Goal: Task Accomplishment & Management: Use online tool/utility

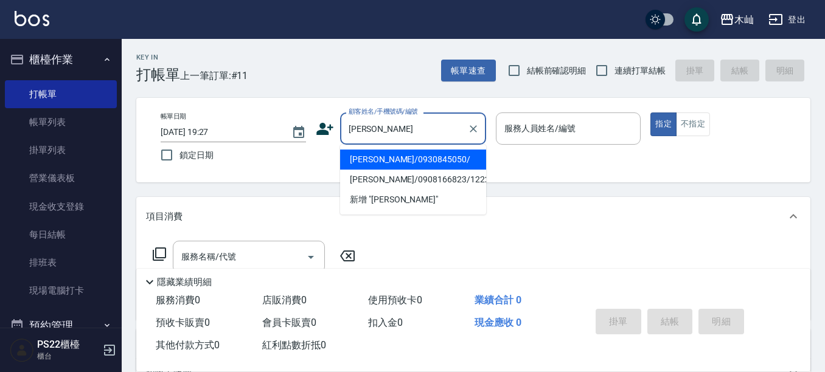
click at [403, 161] on li "[PERSON_NAME]/0930845050/" at bounding box center [413, 160] width 146 height 20
type input "[PERSON_NAME]/0930845050/"
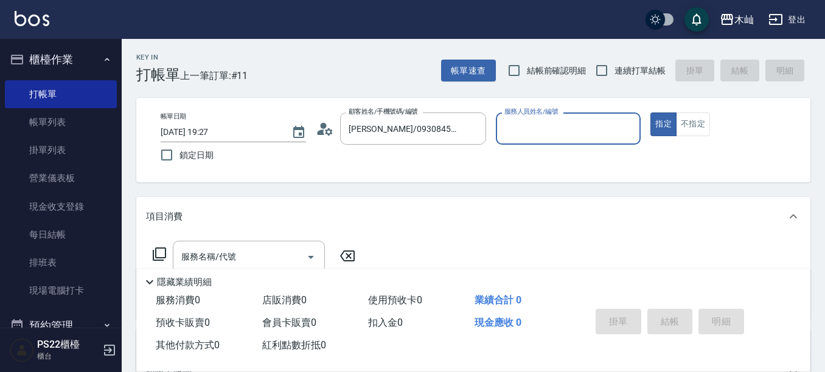
type input "[PERSON_NAME]-7"
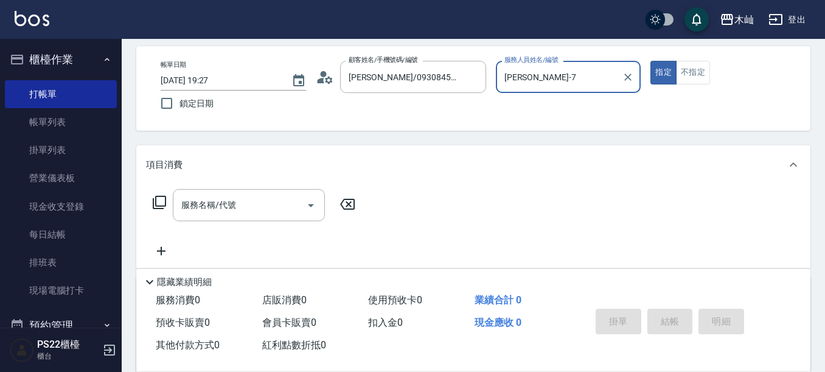
scroll to position [122, 0]
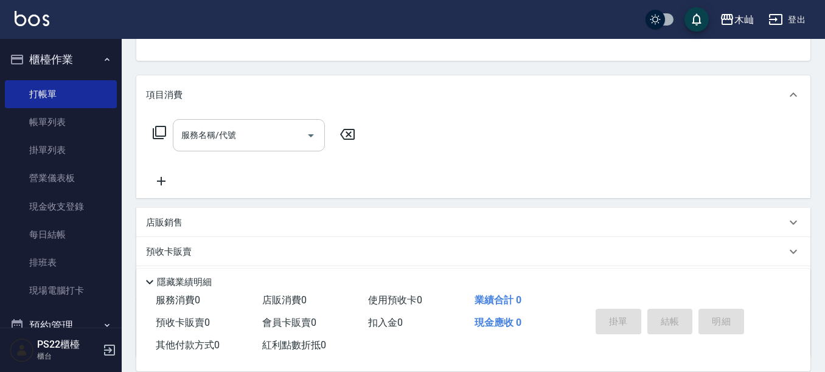
click at [212, 144] on input "服務名稱/代號" at bounding box center [239, 135] width 123 height 21
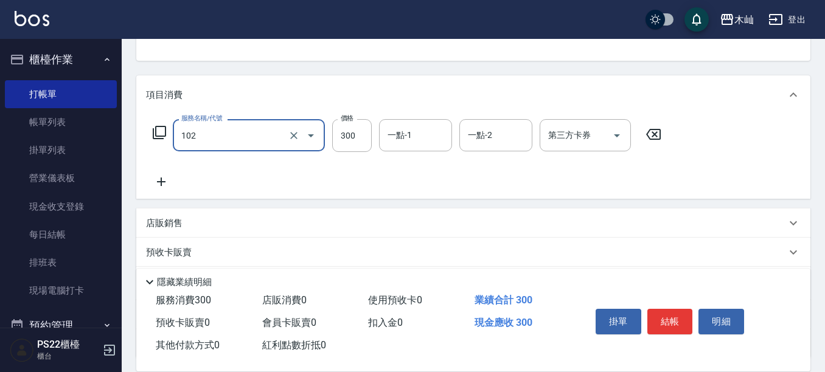
type input "精油洗髮(102)"
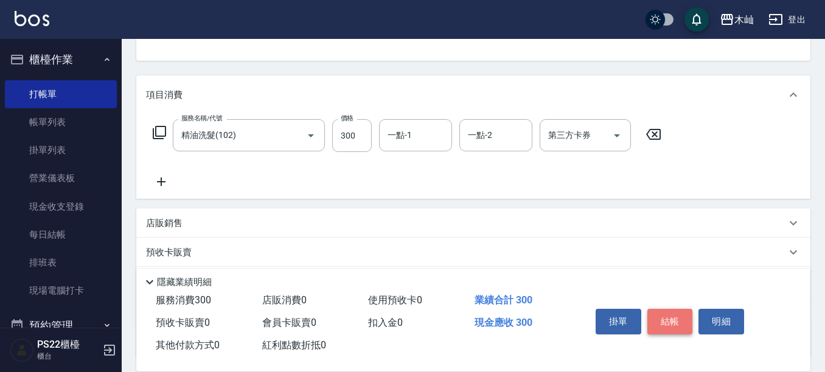
click at [682, 325] on button "結帳" at bounding box center [670, 322] width 46 height 26
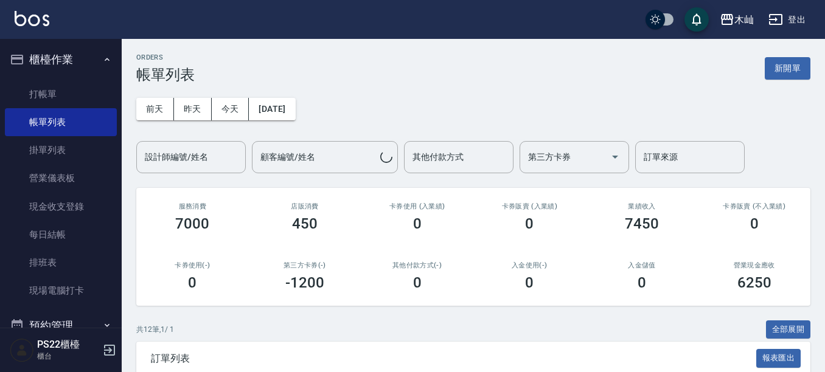
click at [222, 150] on input "設計師編號/姓名" at bounding box center [191, 157] width 99 height 21
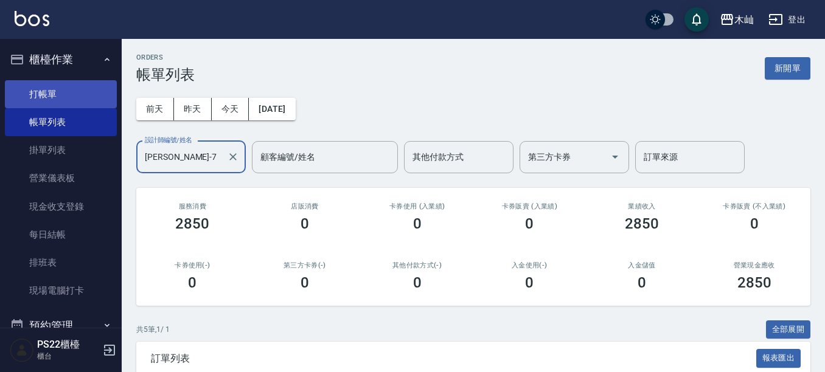
type input "[PERSON_NAME]-7"
click at [25, 92] on link "打帳單" at bounding box center [61, 94] width 112 height 28
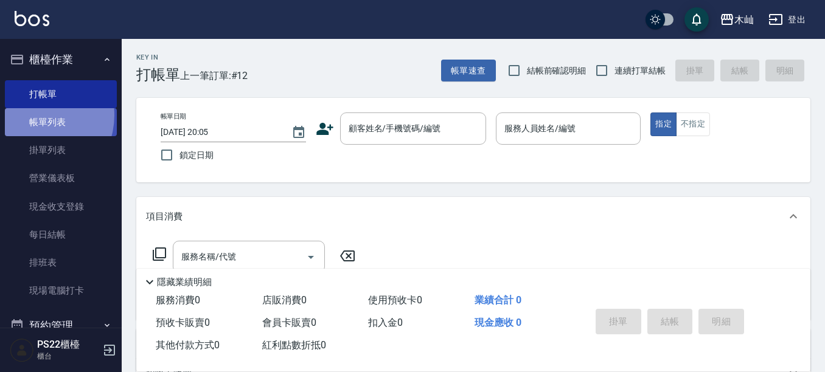
click at [33, 116] on link "帳單列表" at bounding box center [61, 122] width 112 height 28
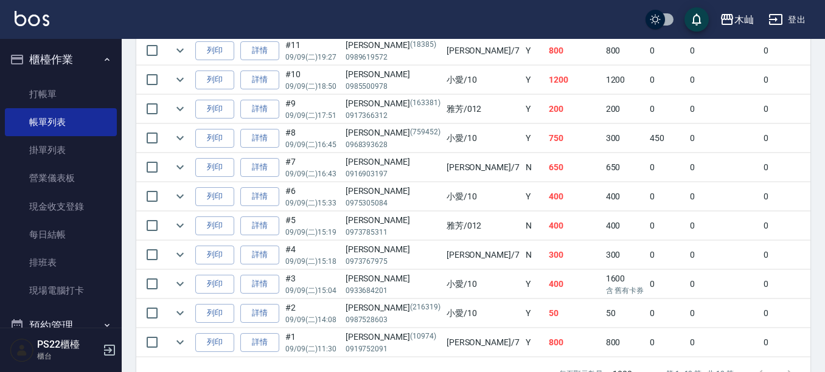
scroll to position [440, 0]
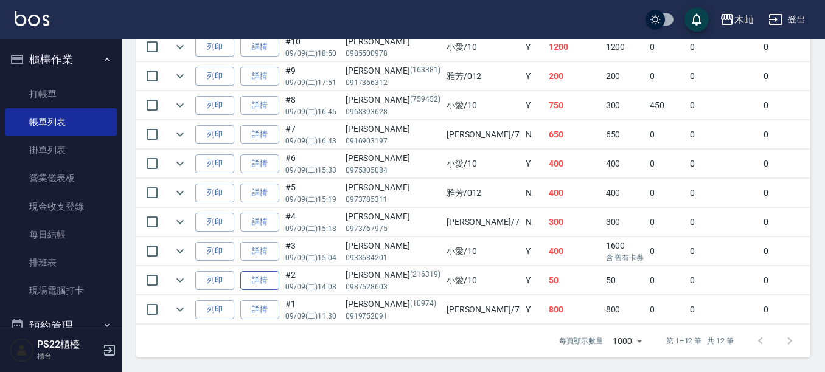
click at [260, 271] on link "詳情" at bounding box center [259, 280] width 39 height 19
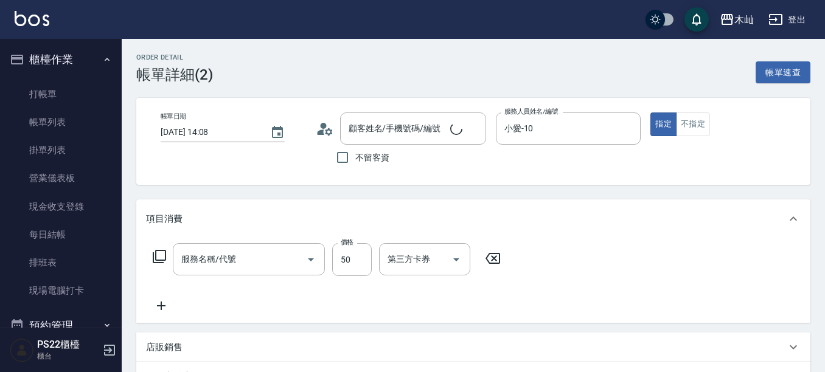
type input "[DATE] 14:08"
type input "小愛-10"
type input "[PERSON_NAME]/0987528603/216319"
type input "單剪(202)"
click at [165, 311] on icon at bounding box center [161, 306] width 30 height 15
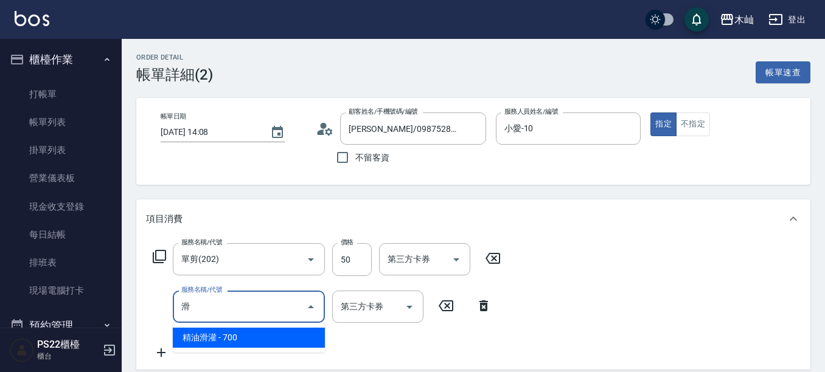
drag, startPoint x: 260, startPoint y: 335, endPoint x: 337, endPoint y: 333, distance: 76.7
click at [260, 335] on span "精油滑灌 - 700" at bounding box center [249, 338] width 152 height 20
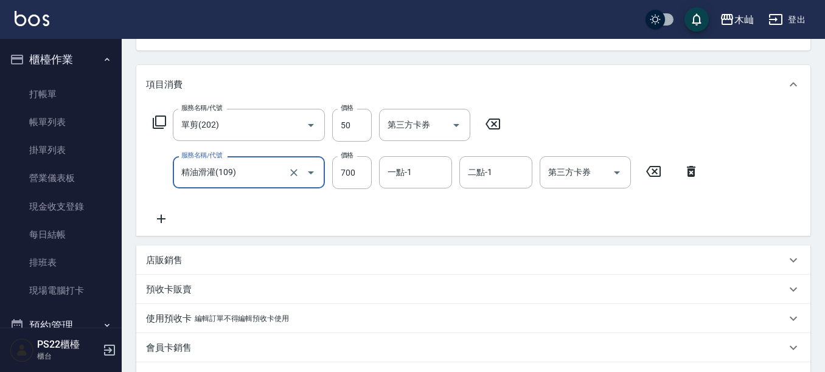
scroll to position [243, 0]
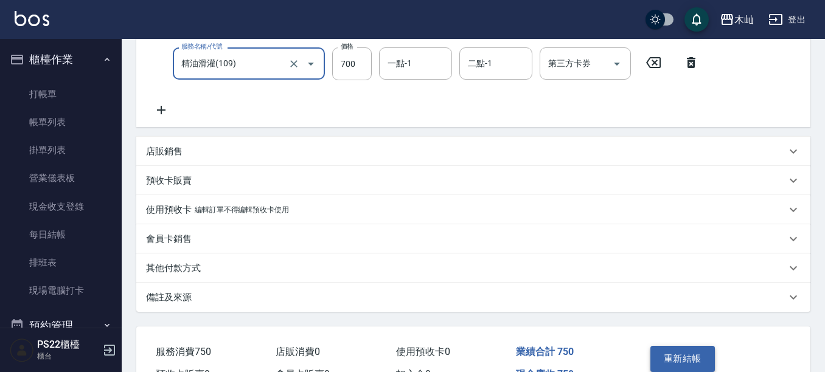
type input "精油滑灌(109)"
click at [695, 357] on button "重新結帳" at bounding box center [682, 359] width 64 height 26
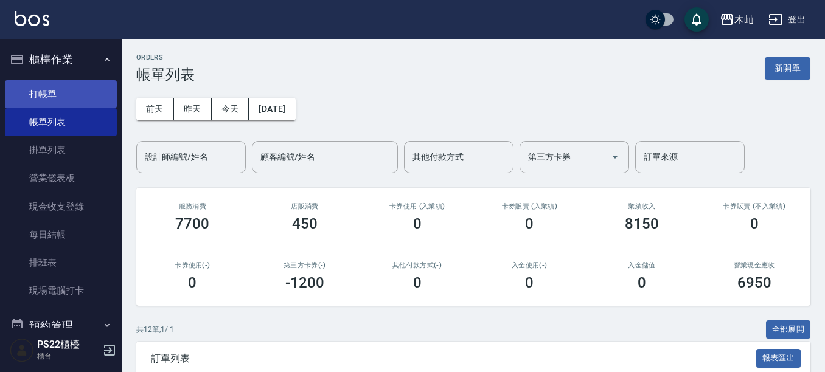
click at [55, 95] on link "打帳單" at bounding box center [61, 94] width 112 height 28
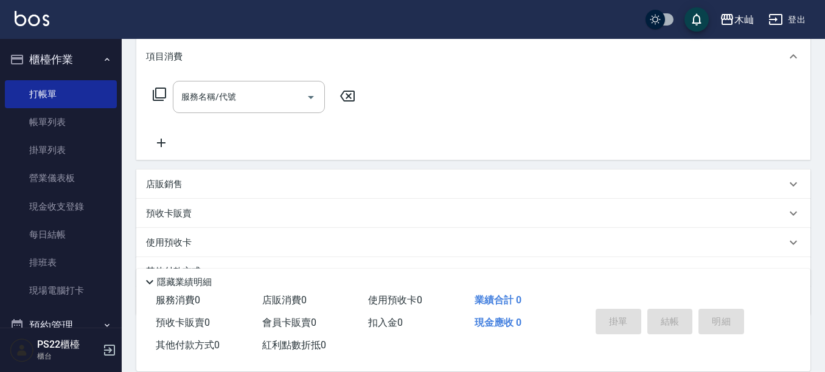
scroll to position [159, 0]
click at [181, 185] on p "店販銷售" at bounding box center [164, 185] width 36 height 13
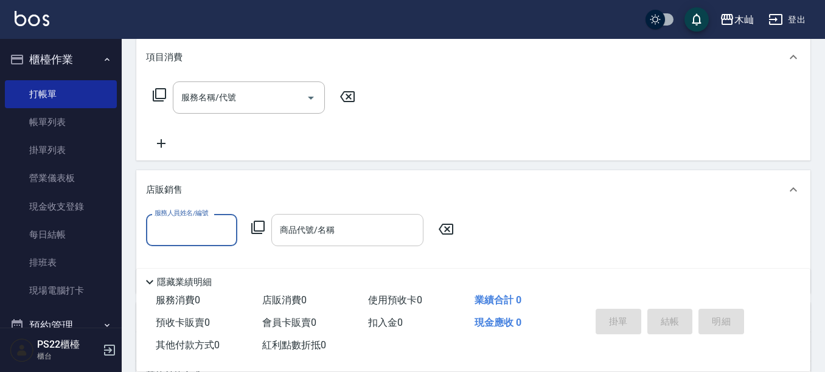
scroll to position [0, 0]
click at [345, 232] on input "商品代號/名稱" at bounding box center [347, 230] width 141 height 21
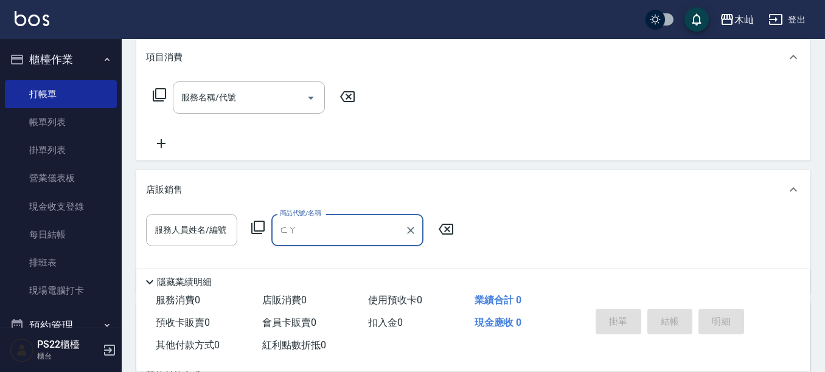
type input "罰"
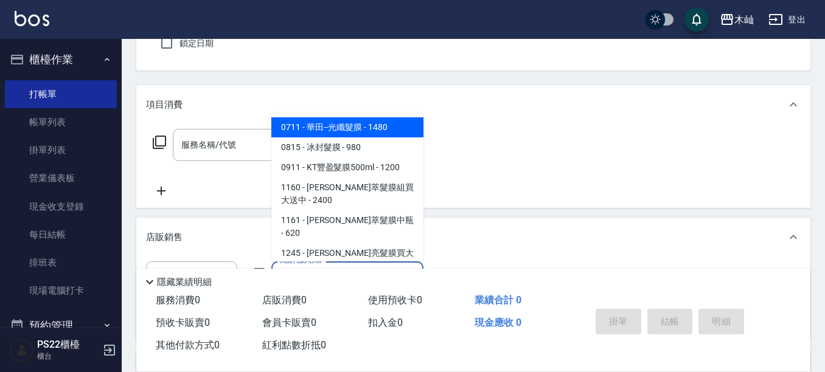
scroll to position [38, 0]
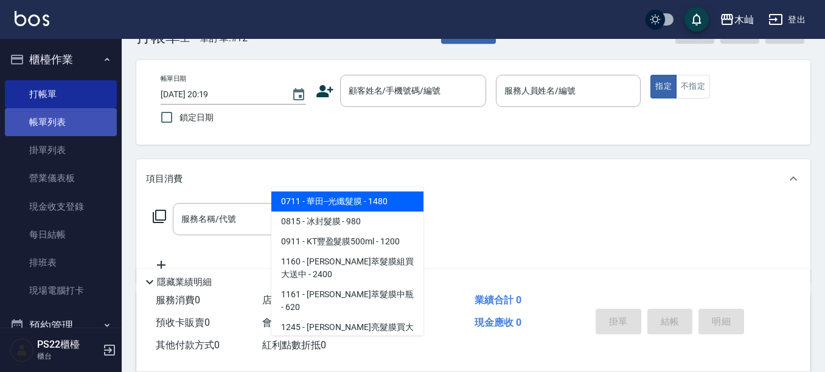
type input "髮膜"
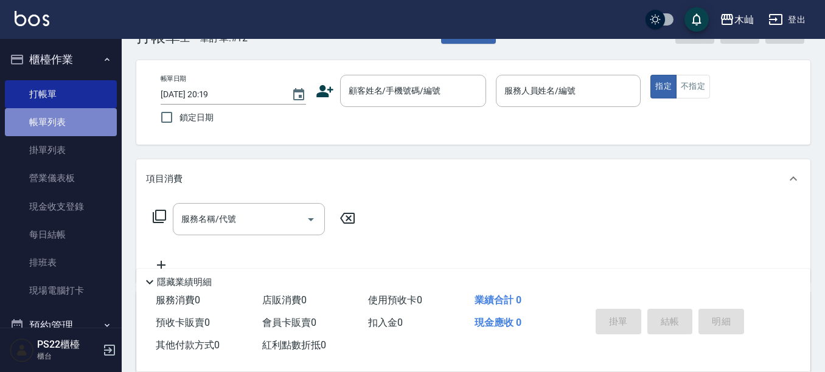
click at [78, 126] on link "帳單列表" at bounding box center [61, 122] width 112 height 28
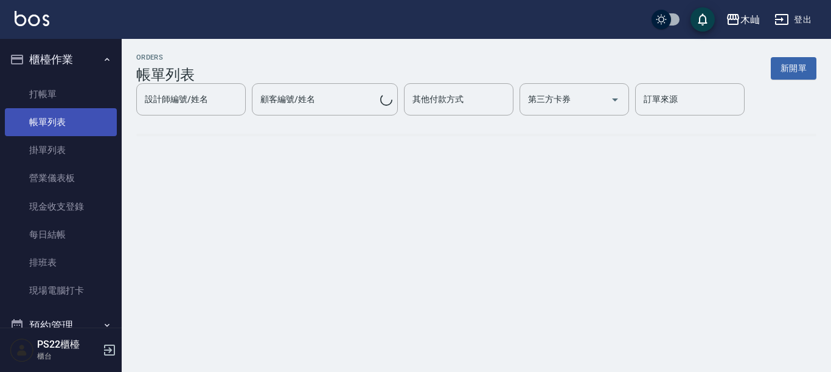
click at [74, 126] on link "帳單列表" at bounding box center [61, 122] width 112 height 28
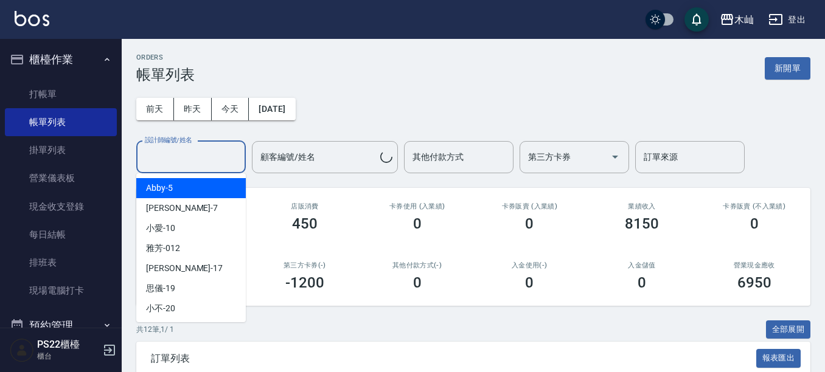
drag, startPoint x: 179, startPoint y: 164, endPoint x: 188, endPoint y: 133, distance: 32.9
click at [179, 162] on input "設計師編號/姓名" at bounding box center [191, 157] width 99 height 21
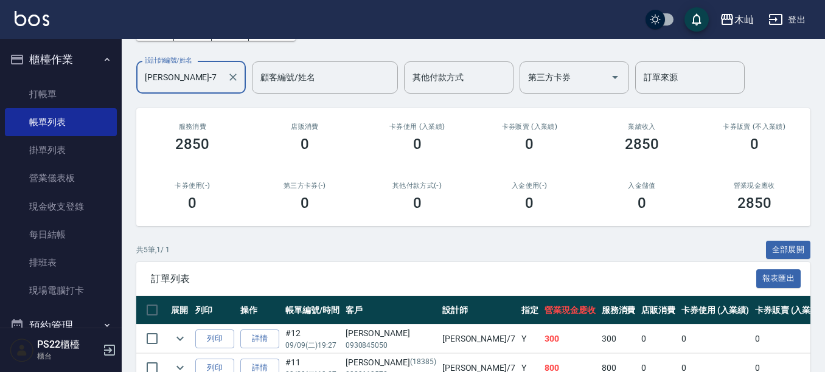
scroll to position [54, 0]
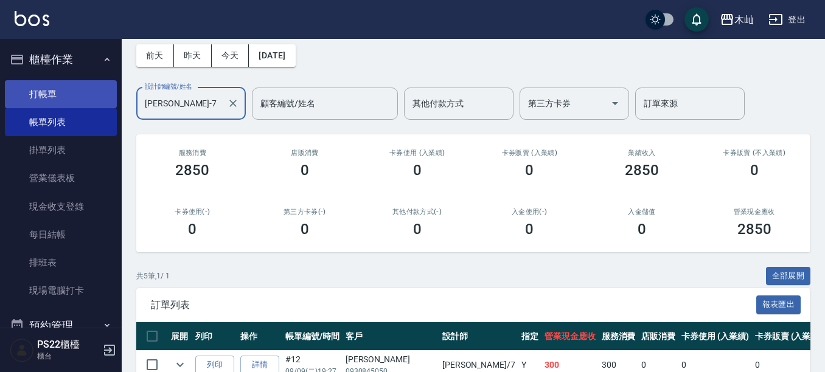
type input "[PERSON_NAME]-7"
click at [63, 94] on link "打帳單" at bounding box center [61, 94] width 112 height 28
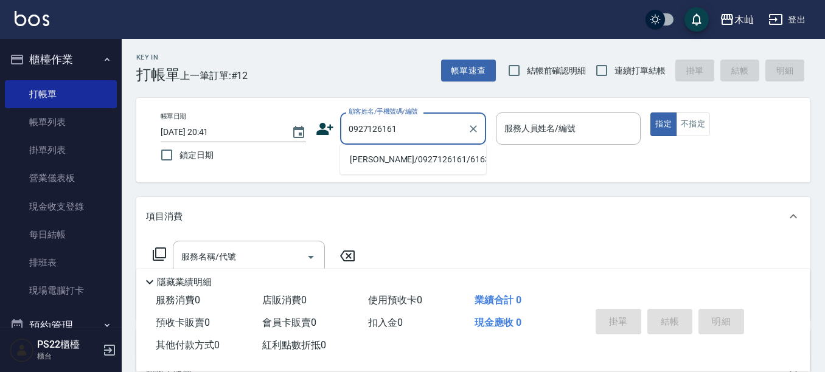
click at [431, 164] on li "[PERSON_NAME]/0927126161/616312" at bounding box center [413, 160] width 146 height 20
type input "[PERSON_NAME]/0927126161/616312"
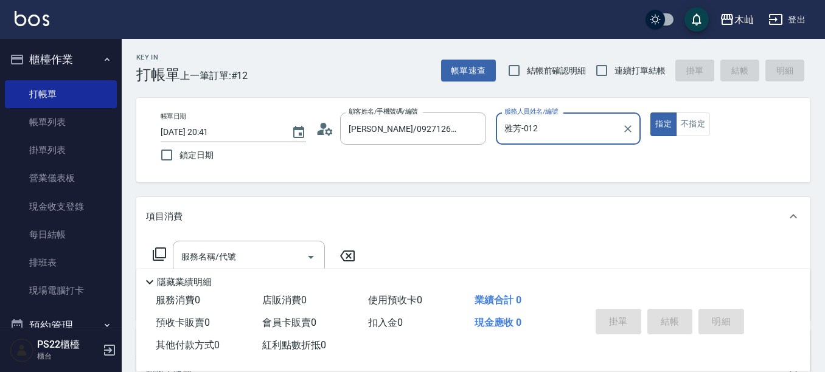
type input "雅芳-012"
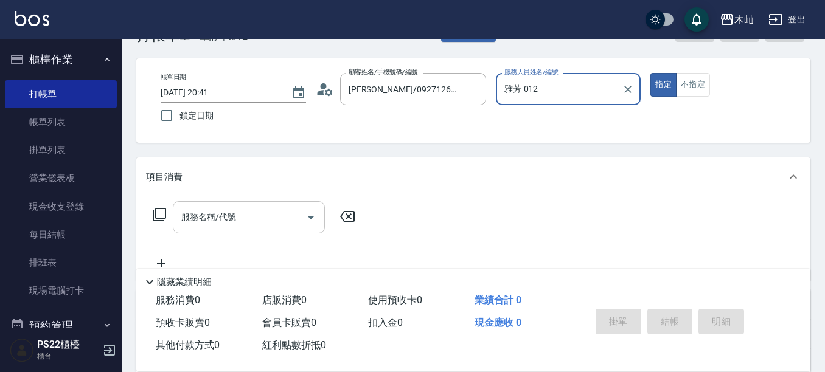
scroll to position [61, 0]
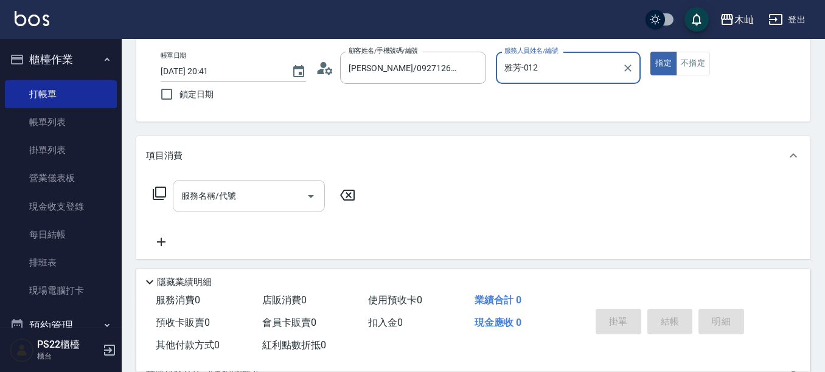
click at [244, 191] on input "服務名稱/代號" at bounding box center [239, 196] width 123 height 21
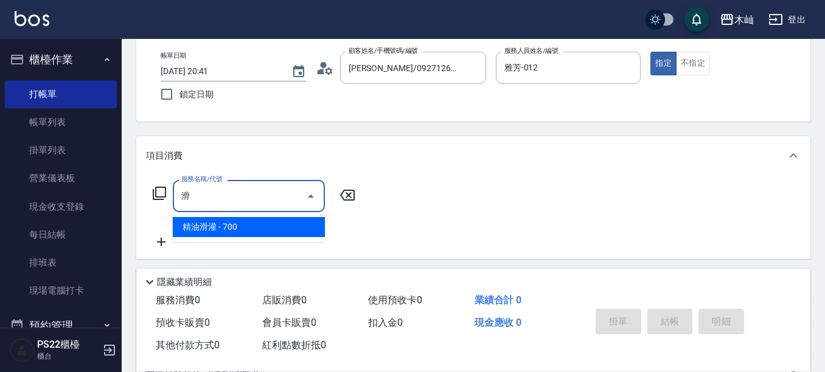
click at [260, 223] on span "精油滑灌 - 700" at bounding box center [249, 227] width 152 height 20
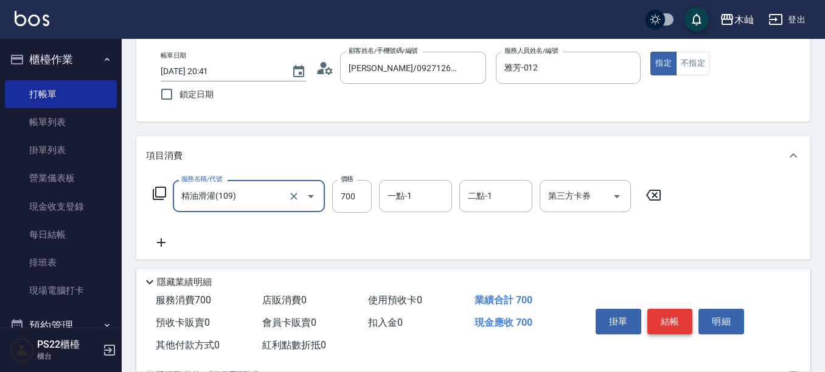
type input "精油滑灌(109)"
click at [673, 321] on button "結帳" at bounding box center [670, 322] width 46 height 26
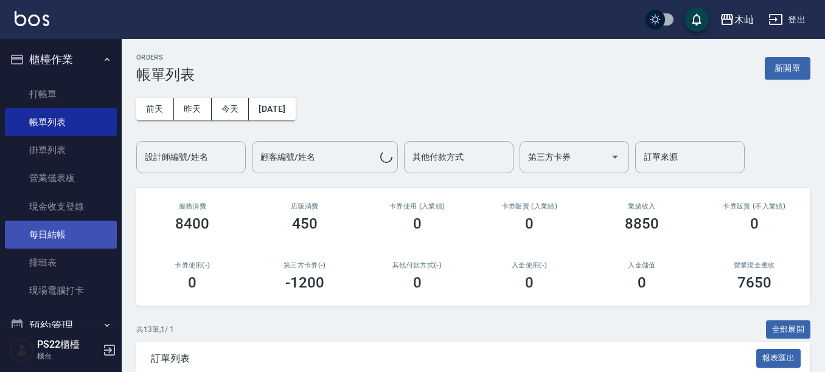
click at [86, 235] on link "每日結帳" at bounding box center [61, 235] width 112 height 28
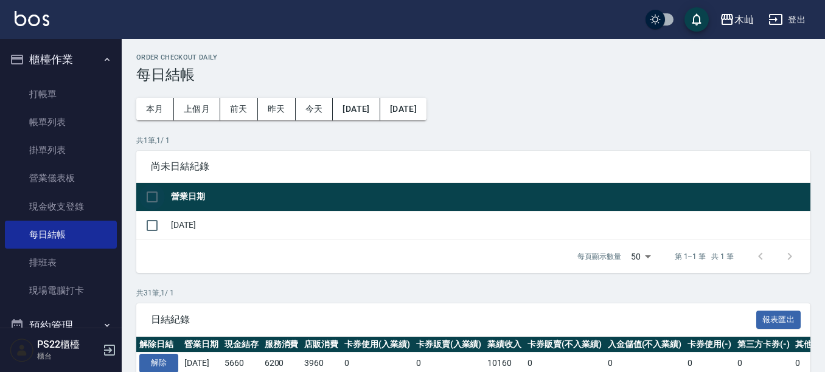
click at [150, 196] on input "checkbox" at bounding box center [152, 197] width 26 height 26
checkbox input "true"
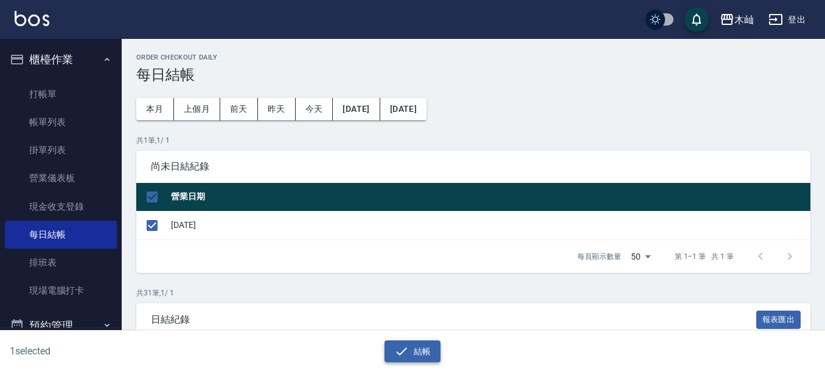
click at [429, 347] on button "結帳" at bounding box center [412, 352] width 57 height 23
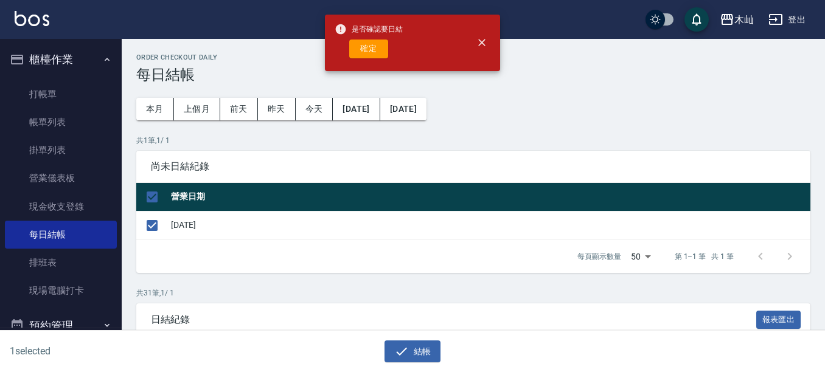
click at [375, 47] on button "確定" at bounding box center [368, 49] width 39 height 19
checkbox input "false"
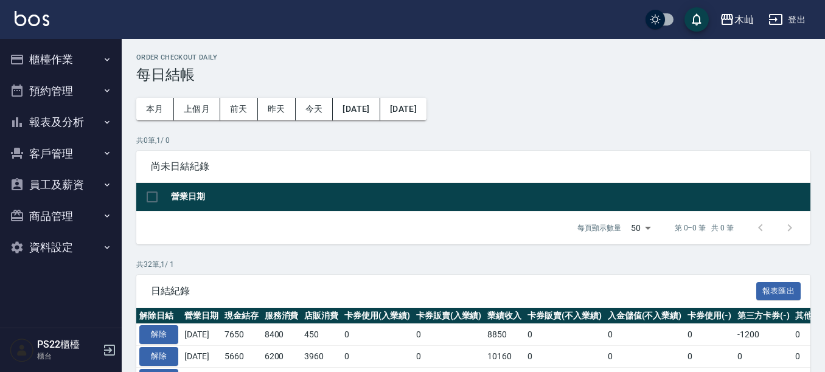
click at [52, 120] on button "報表及分析" at bounding box center [61, 122] width 112 height 32
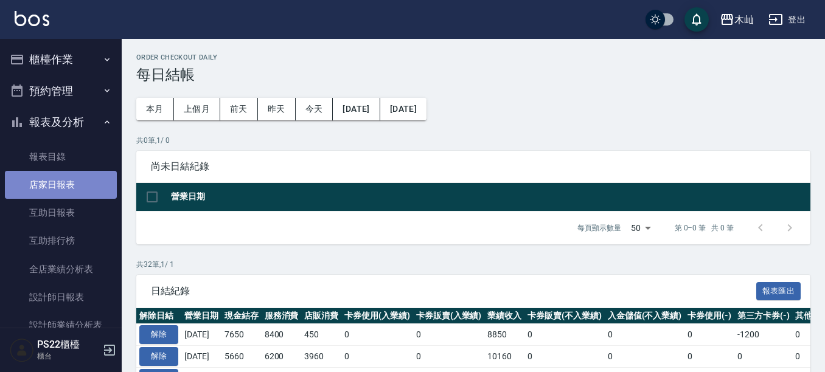
click at [88, 195] on link "店家日報表" at bounding box center [61, 185] width 112 height 28
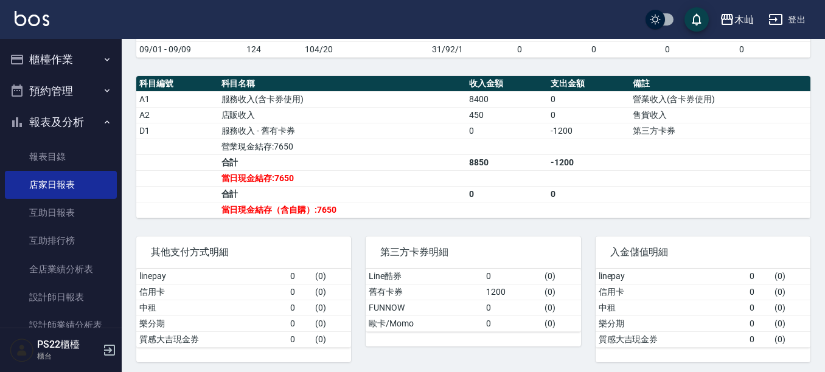
scroll to position [304, 0]
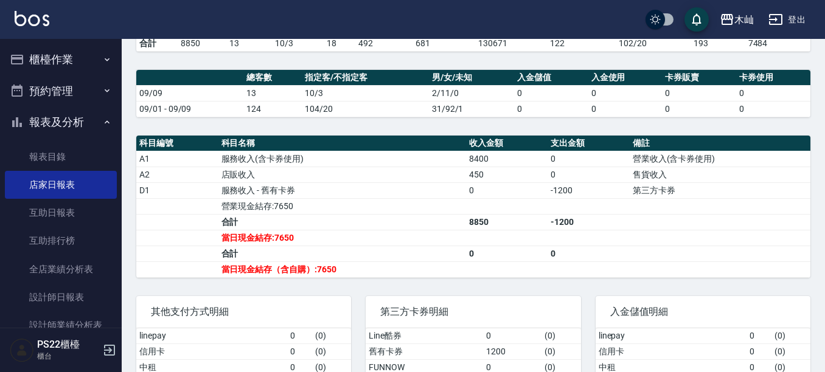
click at [87, 56] on button "櫃檯作業" at bounding box center [61, 60] width 112 height 32
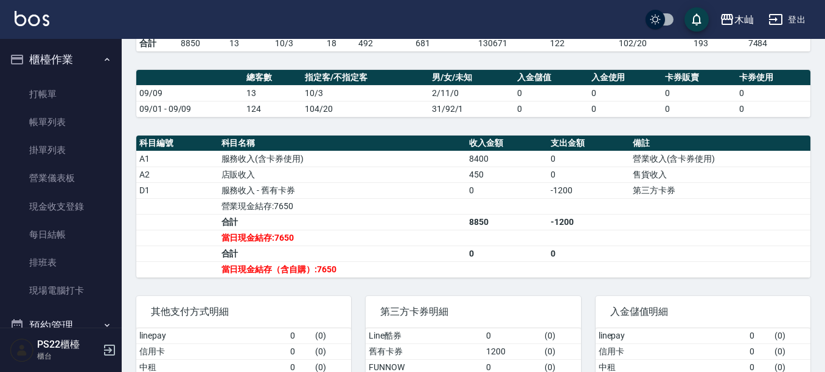
click at [793, 18] on button "登出" at bounding box center [786, 20] width 47 height 23
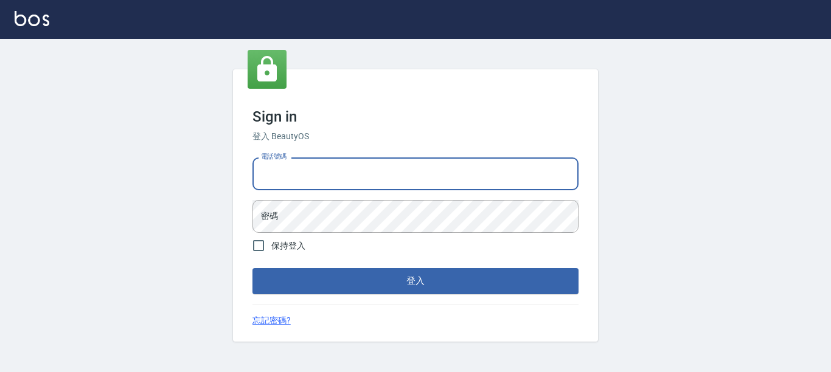
type input "0929726667"
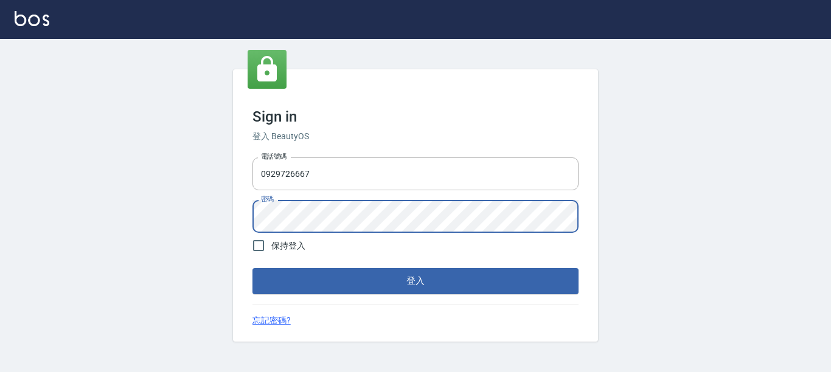
click at [252, 268] on button "登入" at bounding box center [415, 281] width 326 height 26
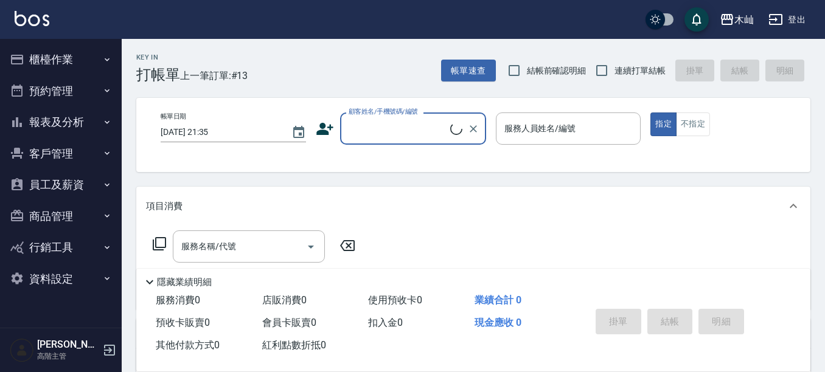
click at [101, 189] on button "員工及薪資" at bounding box center [61, 185] width 112 height 32
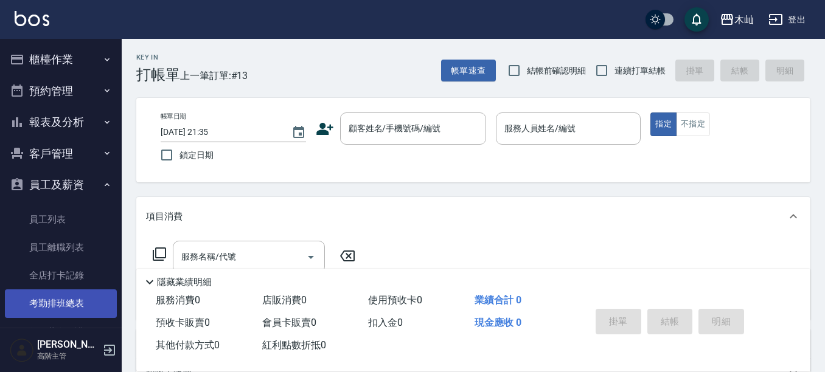
scroll to position [61, 0]
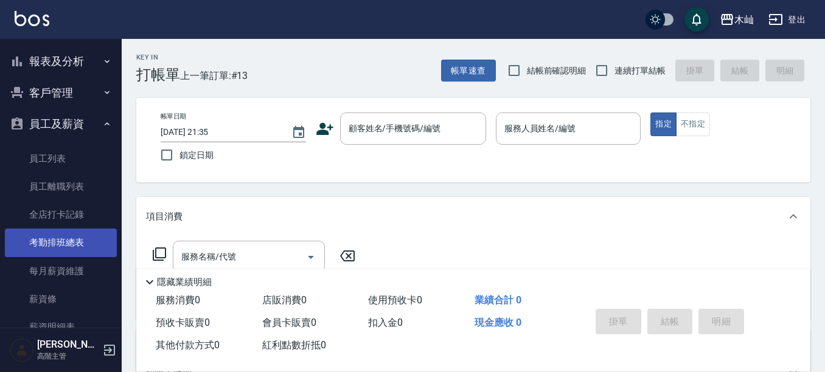
click at [88, 300] on link "薪資條" at bounding box center [61, 299] width 112 height 28
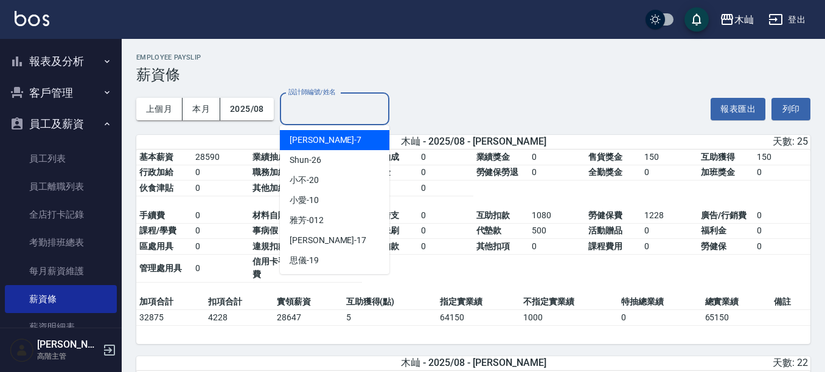
click at [326, 104] on input "設計師編號/姓名" at bounding box center [334, 109] width 99 height 21
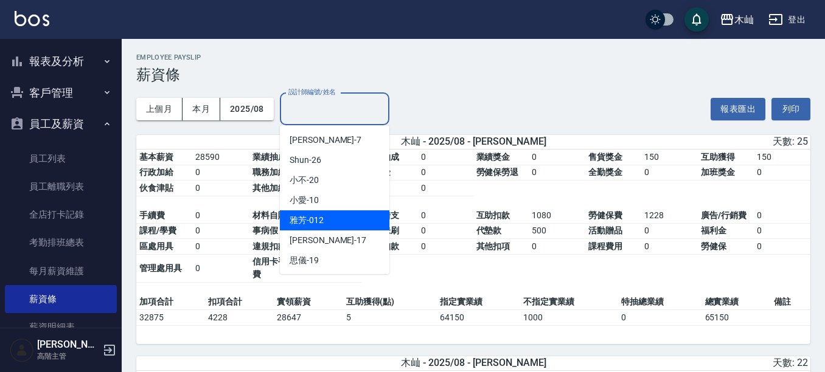
click at [345, 223] on div "雅芳 -012" at bounding box center [334, 220] width 109 height 20
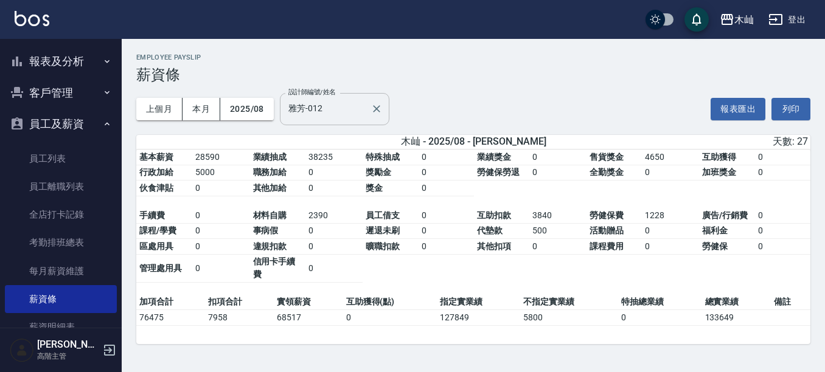
drag, startPoint x: 358, startPoint y: 131, endPoint x: 356, endPoint y: 120, distance: 11.2
click at [358, 128] on div "上個月 本月 2025/08 設計師編號/姓名 雅芳-012 設計師編號/姓名" at bounding box center [262, 109] width 253 height 52
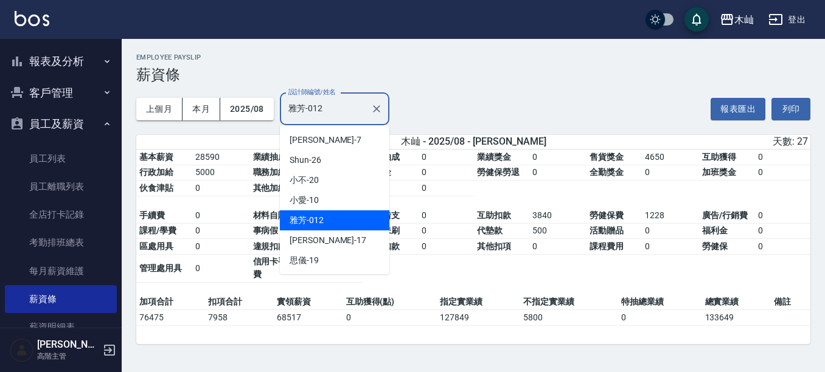
click at [350, 110] on input "雅芳-012" at bounding box center [325, 109] width 80 height 21
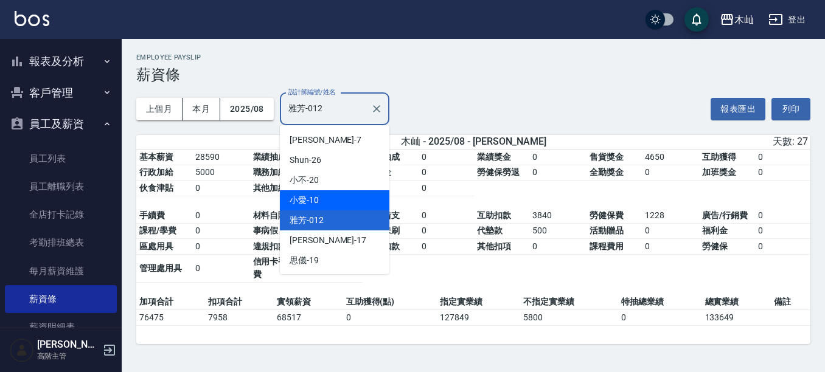
click at [332, 198] on div "小愛 -10" at bounding box center [334, 200] width 109 height 20
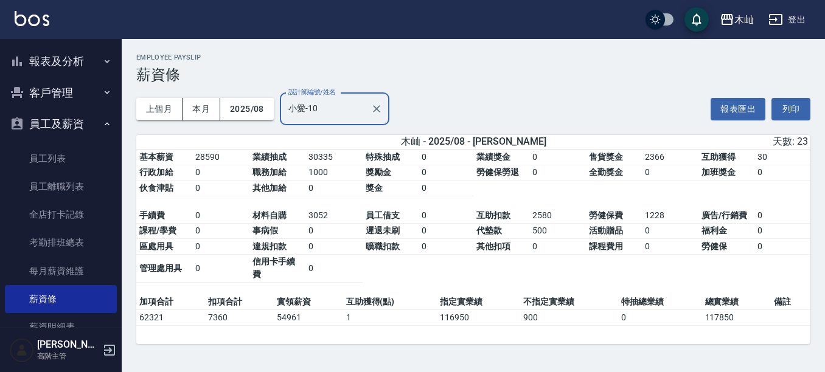
click at [350, 102] on input "小愛-10" at bounding box center [325, 109] width 80 height 21
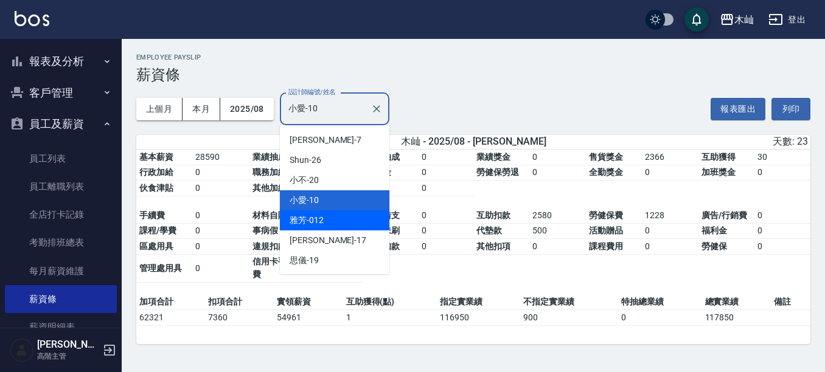
click at [335, 216] on div "雅芳 -012" at bounding box center [334, 220] width 109 height 20
type input "雅芳-012"
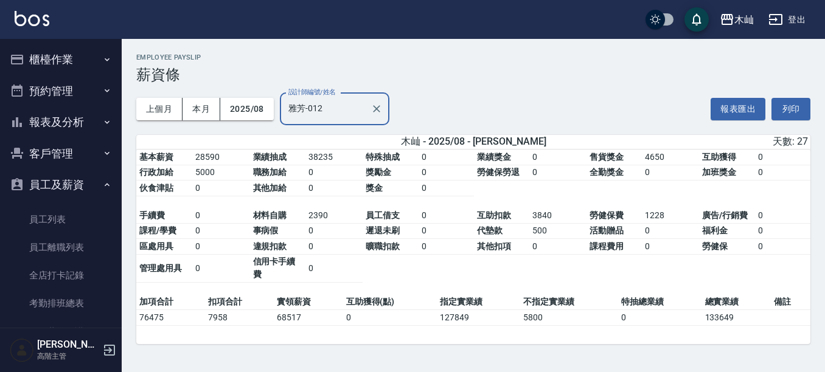
scroll to position [1, 0]
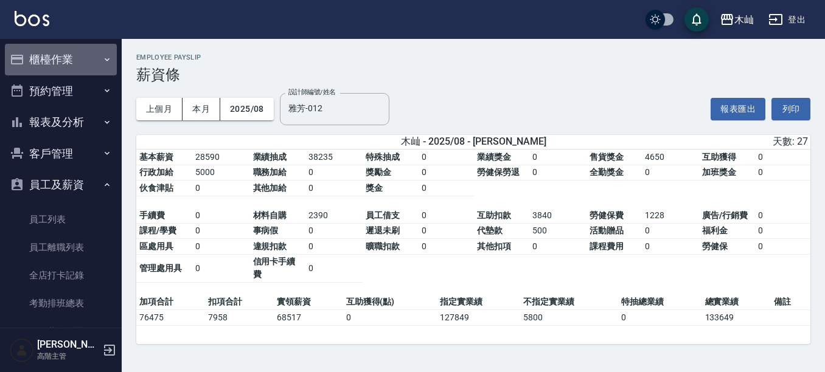
click at [75, 60] on button "櫃檯作業" at bounding box center [61, 60] width 112 height 32
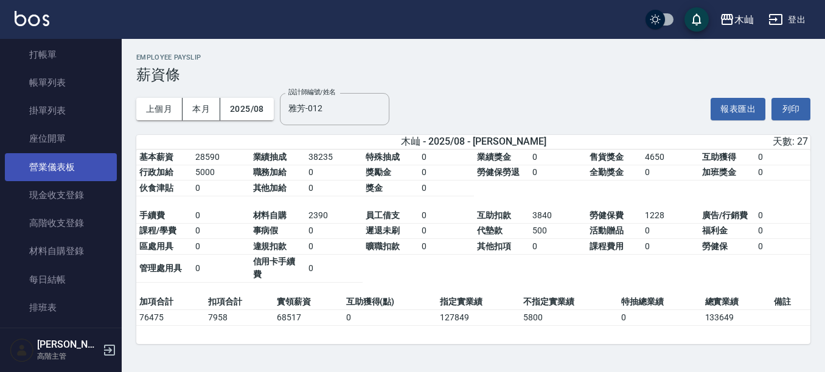
scroll to position [61, 0]
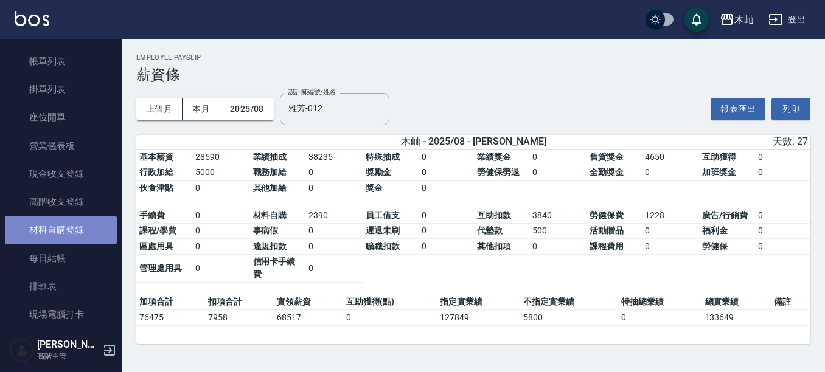
click at [64, 231] on link "材料自購登錄" at bounding box center [61, 230] width 112 height 28
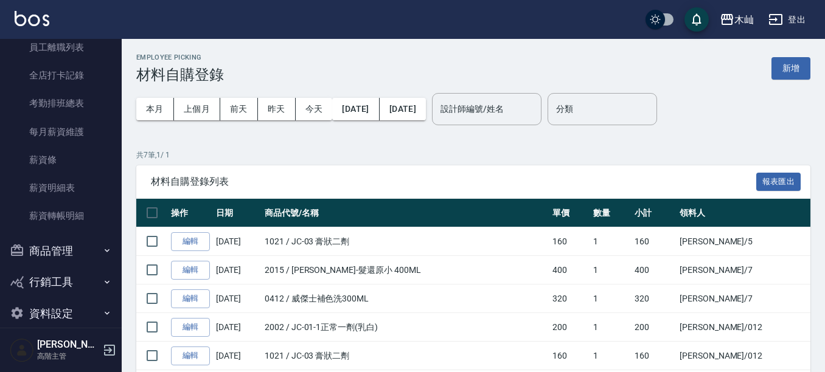
scroll to position [563, 0]
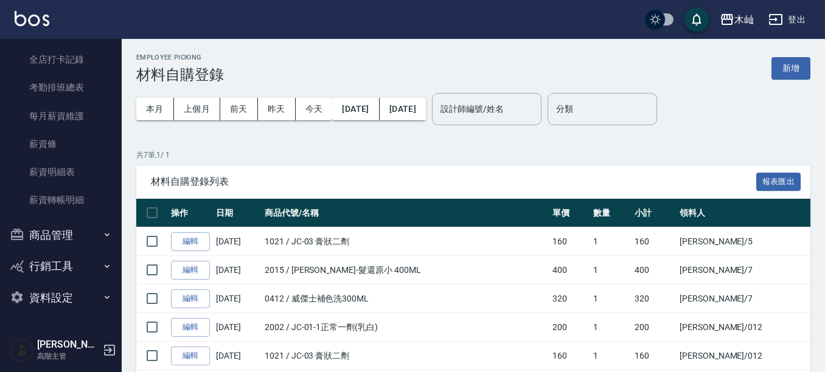
click at [49, 243] on button "商品管理" at bounding box center [61, 236] width 112 height 32
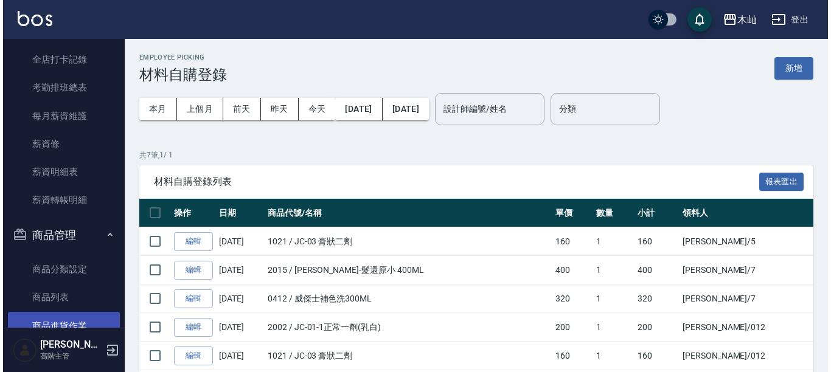
scroll to position [624, 0]
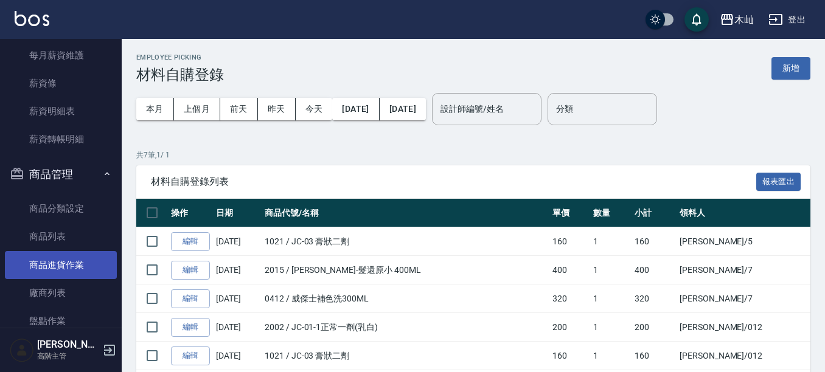
click at [78, 252] on link "商品進貨作業" at bounding box center [61, 265] width 112 height 28
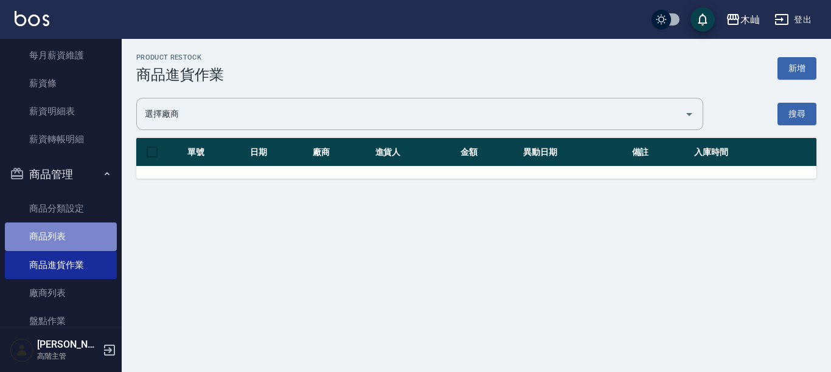
click at [78, 240] on link "商品列表" at bounding box center [61, 237] width 112 height 28
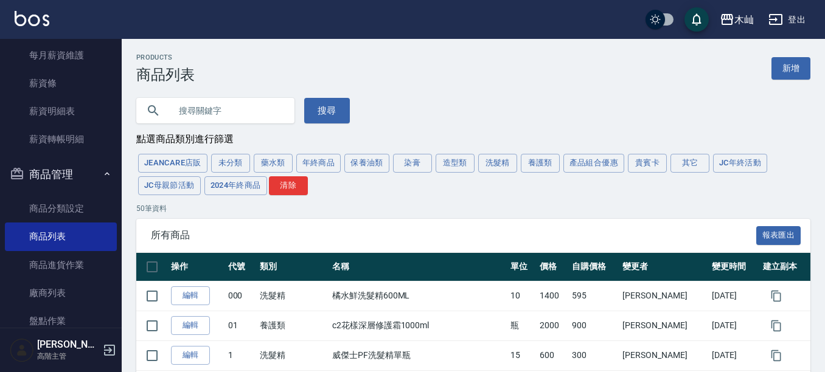
click at [243, 105] on input "text" at bounding box center [227, 110] width 114 height 33
type input "DD"
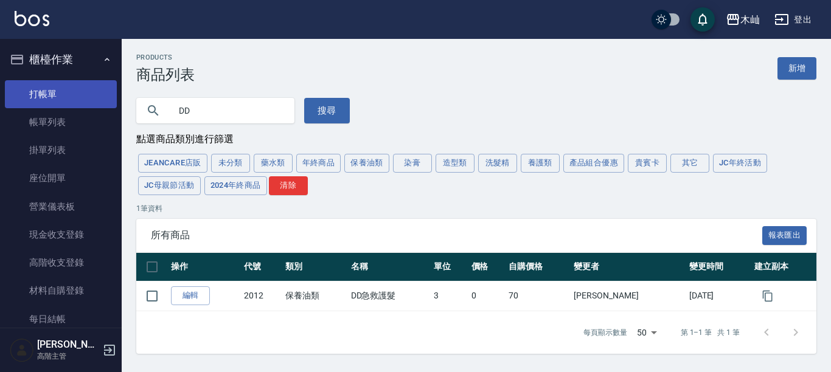
click at [105, 91] on link "打帳單" at bounding box center [61, 94] width 112 height 28
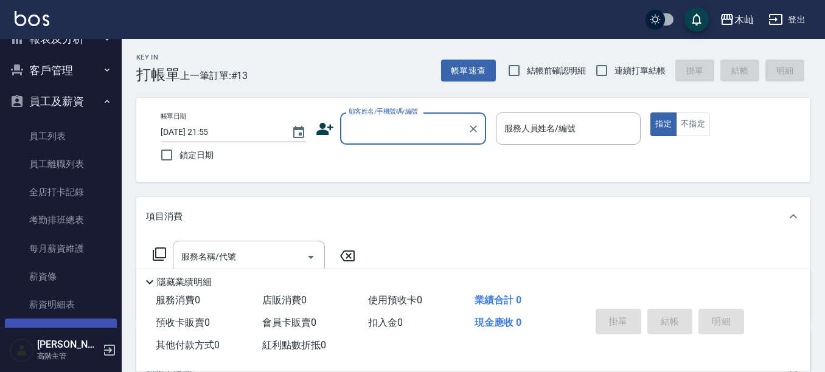
scroll to position [409, 0]
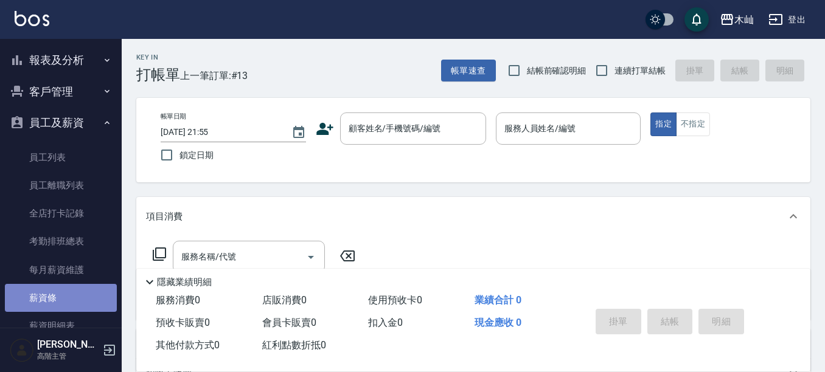
click at [64, 298] on link "薪資條" at bounding box center [61, 298] width 112 height 28
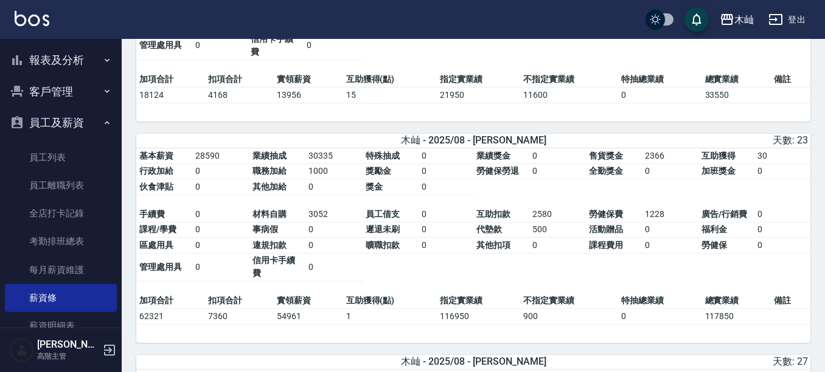
scroll to position [426, 0]
